Goal: Task Accomplishment & Management: Use online tool/utility

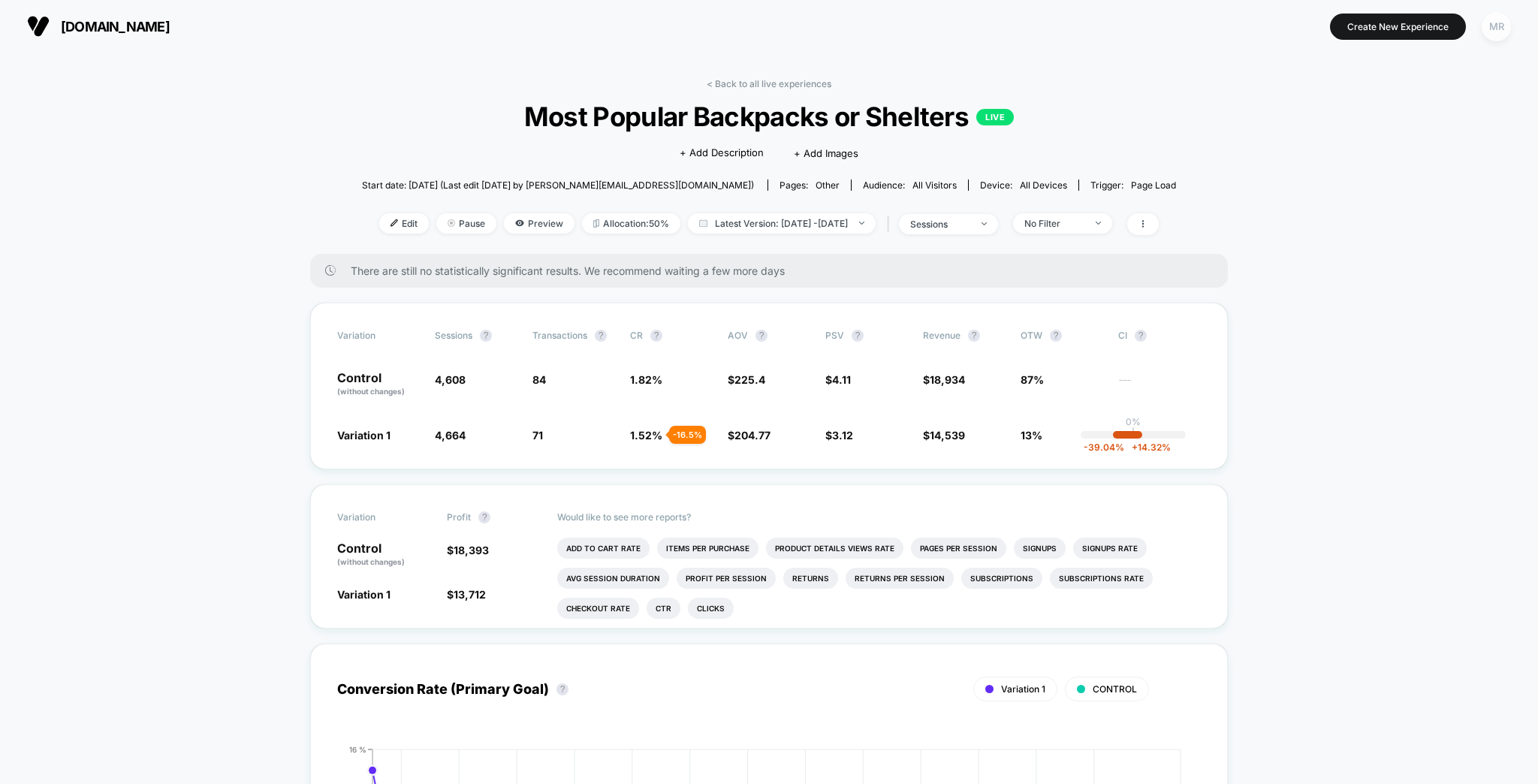
click at [1493, 28] on div "MR" at bounding box center [1495, 26] width 29 height 29
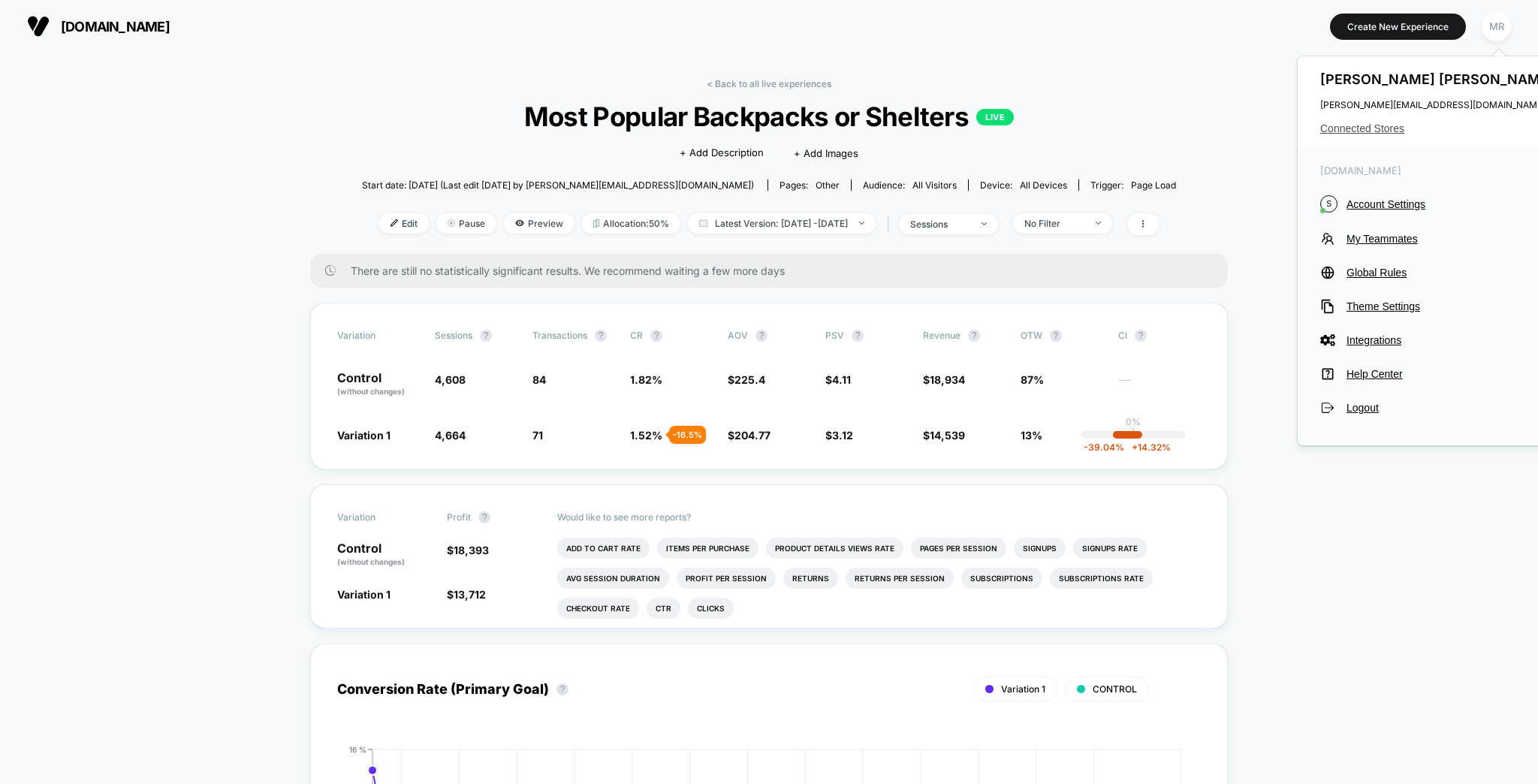
click at [1386, 126] on span "Connected Stores" at bounding box center [1438, 128] width 237 height 12
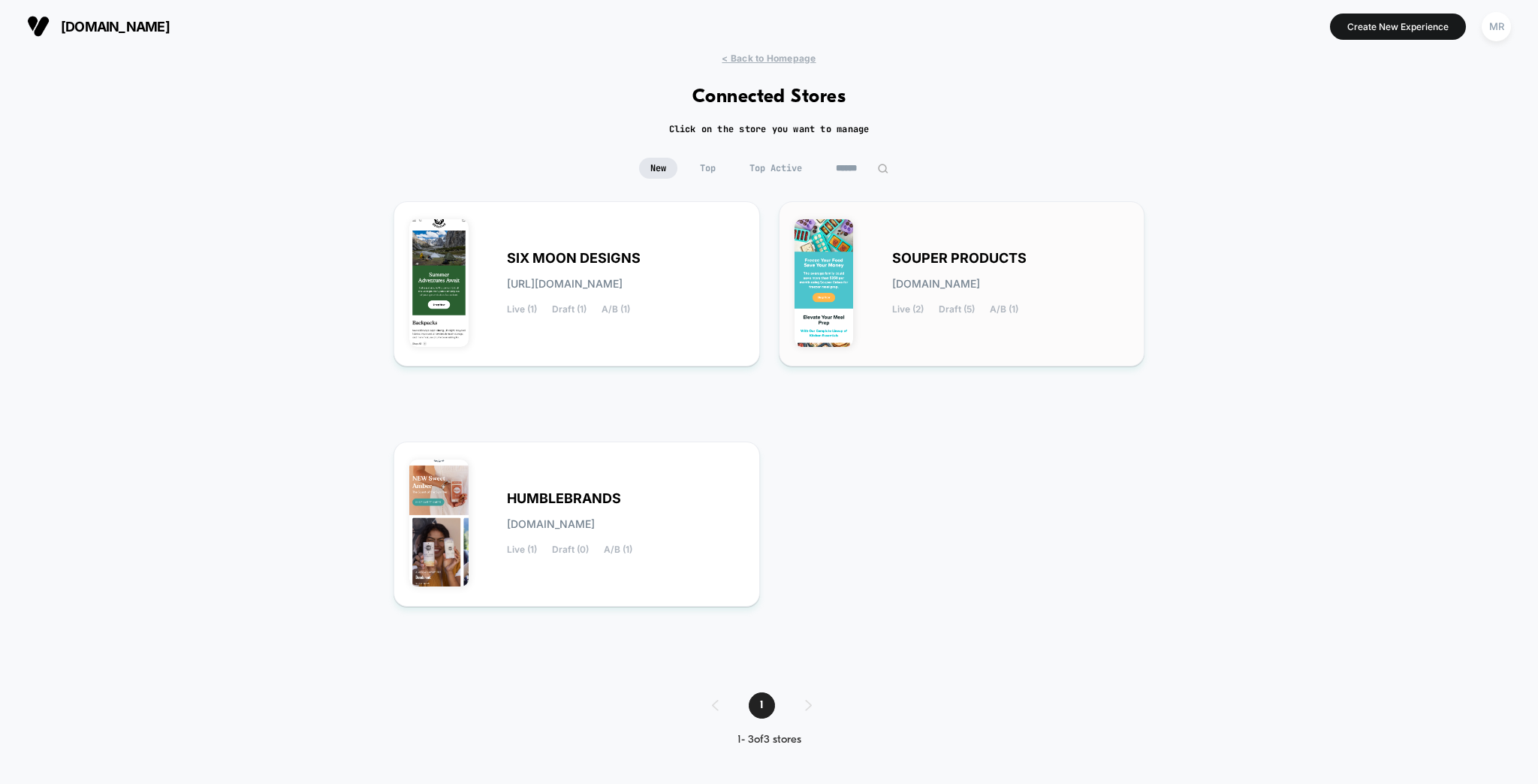
click at [909, 279] on span "[DOMAIN_NAME]" at bounding box center [936, 283] width 88 height 10
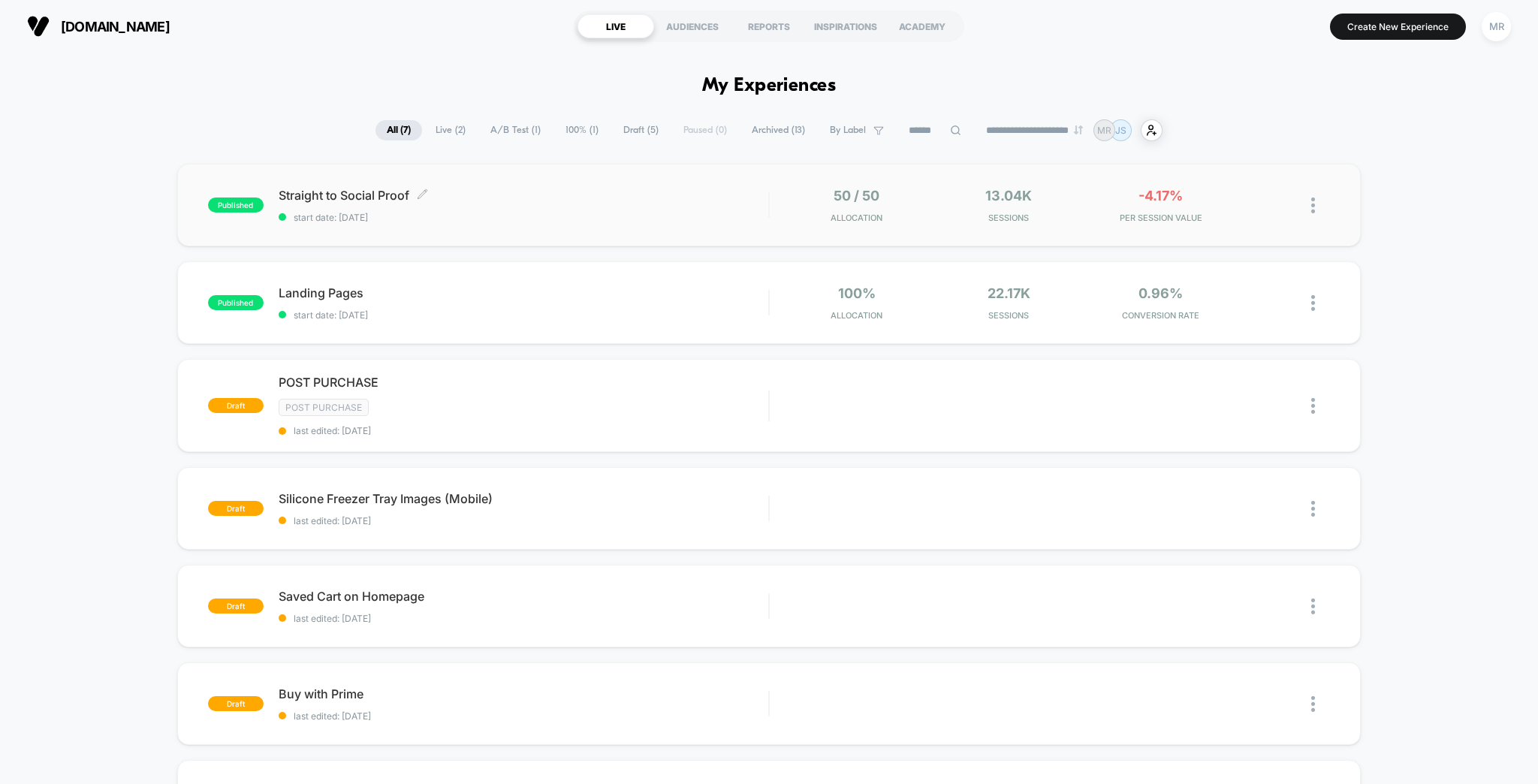
click at [586, 192] on span "Straight to Social Proof Click to edit experience details" at bounding box center [523, 195] width 490 height 15
